Goal: Information Seeking & Learning: Find specific fact

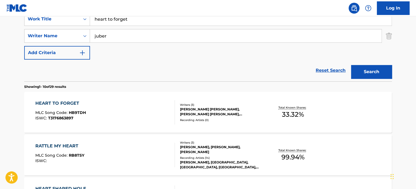
click at [133, 23] on input "heart to forget" at bounding box center [240, 19] width 301 height 13
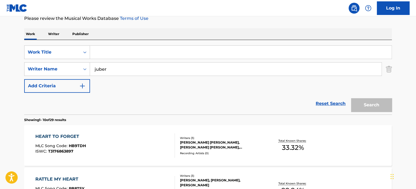
scroll to position [27, 0]
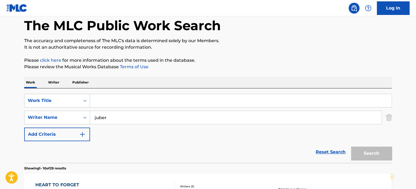
click at [114, 116] on input "juber" at bounding box center [235, 117] width 291 height 13
click at [114, 117] on input "juber" at bounding box center [235, 117] width 291 height 13
type input "kitto"
click at [104, 99] on input "Search Form" at bounding box center [240, 100] width 301 height 13
type input "cisco bay"
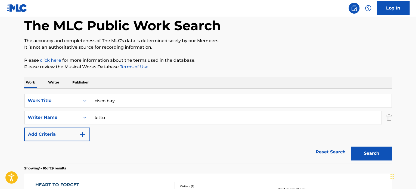
click at [351, 147] on button "Search" at bounding box center [371, 154] width 41 height 14
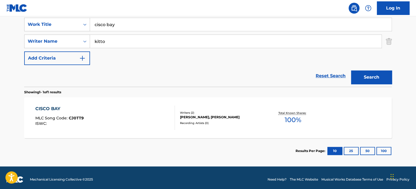
scroll to position [107, 0]
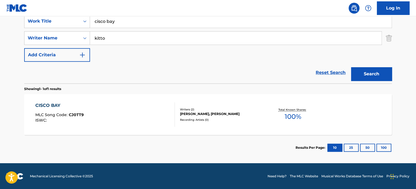
click at [141, 118] on div "CISCO BAY MLC Song Code : CJ0TT9 ISWC :" at bounding box center [105, 114] width 140 height 24
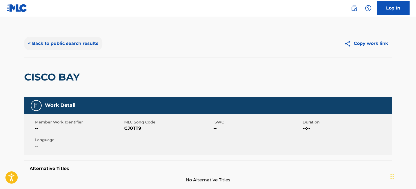
click at [82, 45] on button "< Back to public search results" at bounding box center [63, 44] width 78 height 14
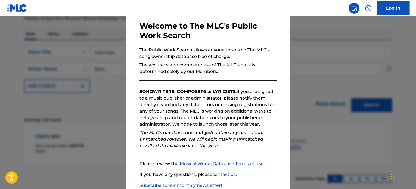
scroll to position [60, 0]
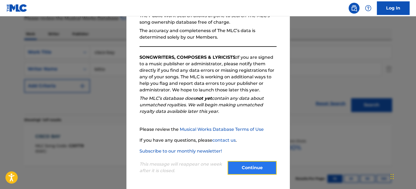
click at [233, 169] on button "Continue" at bounding box center [252, 168] width 49 height 14
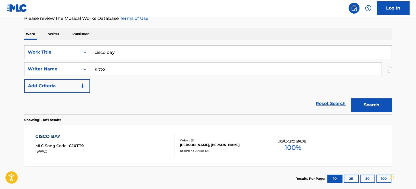
click at [124, 54] on input "cisco bay" at bounding box center [240, 52] width 301 height 13
type input "gut feelings"
click at [110, 69] on input "kitto" at bounding box center [235, 69] width 291 height 13
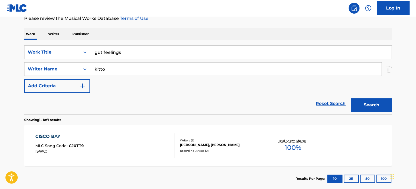
click at [110, 69] on input "kitto" at bounding box center [235, 69] width 291 height 13
type input "[PERSON_NAME]"
click at [351, 98] on button "Search" at bounding box center [371, 105] width 41 height 14
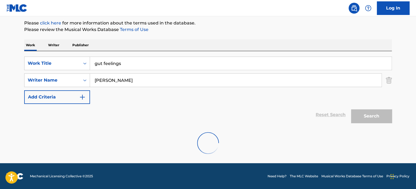
scroll to position [76, 0]
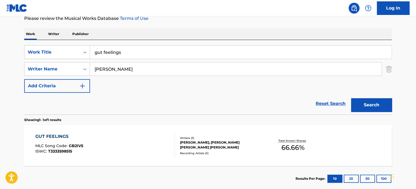
click at [139, 148] on div "GUT FEELINGS MLC Song Code : GB2IV5 ISWC : T3333598515" at bounding box center [105, 145] width 140 height 24
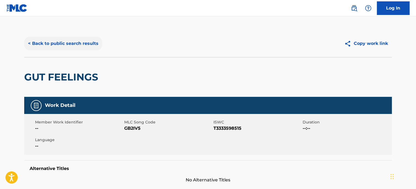
click at [68, 43] on button "< Back to public search results" at bounding box center [63, 44] width 78 height 14
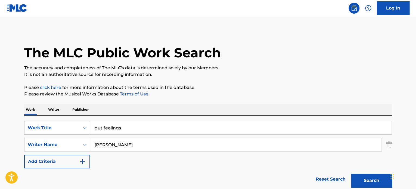
scroll to position [76, 0]
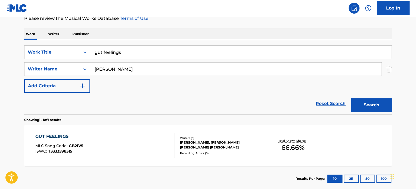
click at [166, 53] on input "gut feelings" at bounding box center [240, 52] width 301 height 13
type input "[PERSON_NAME]"
click at [123, 66] on input "[PERSON_NAME]" at bounding box center [235, 69] width 291 height 13
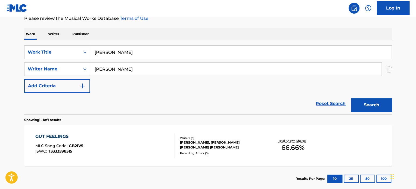
click at [123, 68] on input "[PERSON_NAME]" at bounding box center [235, 69] width 291 height 13
type input "[PERSON_NAME]"
click at [351, 98] on button "Search" at bounding box center [371, 105] width 41 height 14
click at [250, 153] on div "[PERSON_NAME] MLC Song Code : HQ0H2X ISWC : Writers ( 2 ) [PERSON_NAME] [PERSON…" at bounding box center [208, 145] width 368 height 41
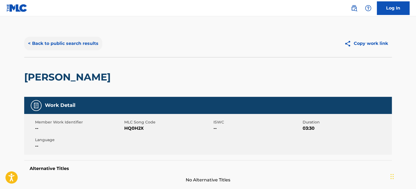
click at [83, 46] on button "< Back to public search results" at bounding box center [63, 44] width 78 height 14
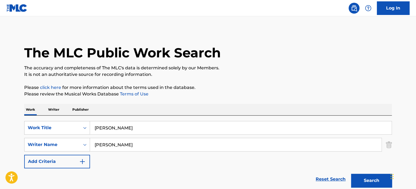
scroll to position [76, 0]
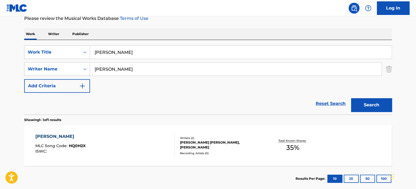
click at [163, 52] on input "[PERSON_NAME]" at bounding box center [240, 52] width 301 height 13
type input "TALK SHIT"
click at [134, 70] on input "[PERSON_NAME]" at bounding box center [235, 69] width 291 height 13
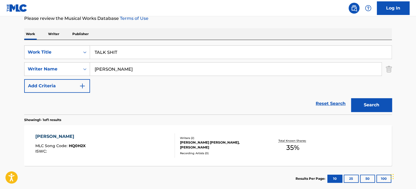
click at [134, 70] on input "[PERSON_NAME]" at bounding box center [235, 69] width 291 height 13
type input "[PERSON_NAME]"
click at [351, 98] on button "Search" at bounding box center [371, 105] width 41 height 14
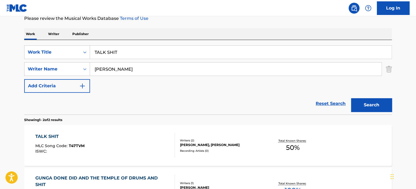
click at [115, 52] on input "TALK SHIT" at bounding box center [240, 52] width 301 height 13
type input "TALK SH!T"
click at [351, 98] on button "Search" at bounding box center [371, 105] width 41 height 14
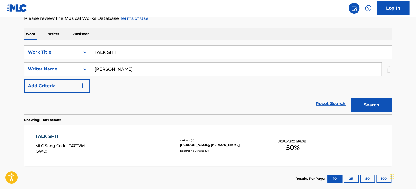
click at [135, 147] on div "TALK SHIT MLC Song Code : T47TVM ISWC :" at bounding box center [105, 145] width 140 height 24
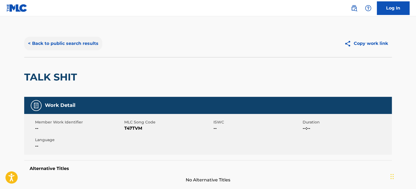
click at [74, 45] on button "< Back to public search results" at bounding box center [63, 44] width 78 height 14
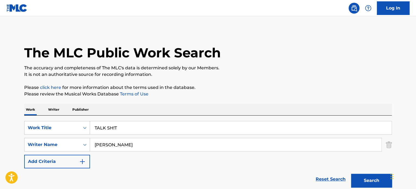
scroll to position [76, 0]
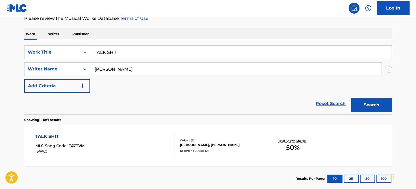
click at [139, 48] on input "TALK SH!T" at bounding box center [240, 52] width 301 height 13
type input "xd"
click at [126, 71] on input "[PERSON_NAME]" at bounding box center [235, 69] width 291 height 13
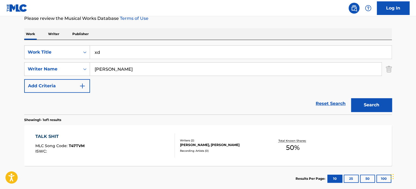
click at [126, 71] on input "[PERSON_NAME]" at bounding box center [235, 69] width 291 height 13
type input "[PERSON_NAME]"
click at [351, 98] on button "Search" at bounding box center [371, 105] width 41 height 14
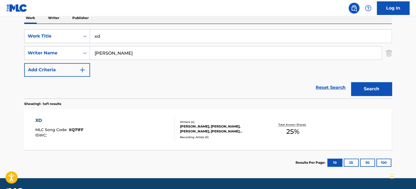
scroll to position [107, 0]
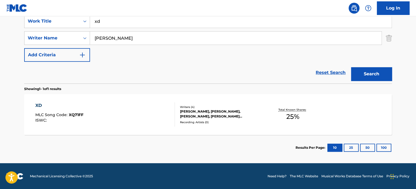
click at [146, 113] on div "XD MLC Song Code : XQ71FF ISWC :" at bounding box center [105, 114] width 140 height 24
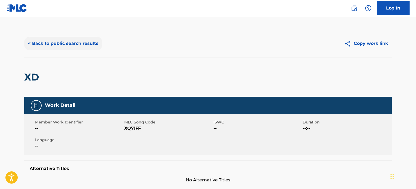
click at [63, 46] on button "< Back to public search results" at bounding box center [63, 44] width 78 height 14
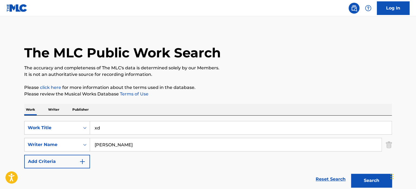
scroll to position [76, 0]
